Goal: Navigation & Orientation: Find specific page/section

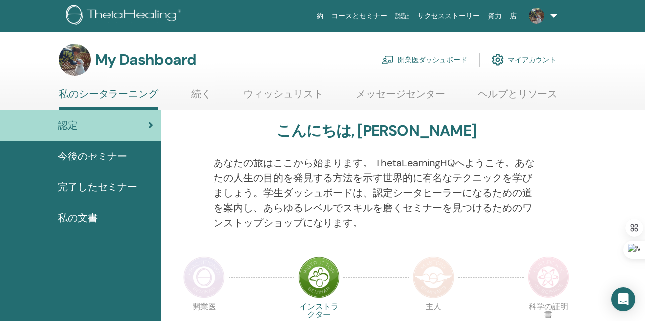
click at [111, 155] on span "今後のセミナー" at bounding box center [93, 155] width 70 height 15
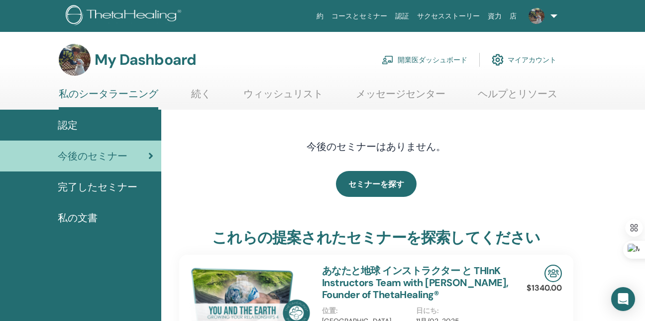
click at [103, 189] on span "完了したセミナー" at bounding box center [98, 186] width 80 height 15
